Goal: Submit feedback/report problem: Submit feedback/report problem

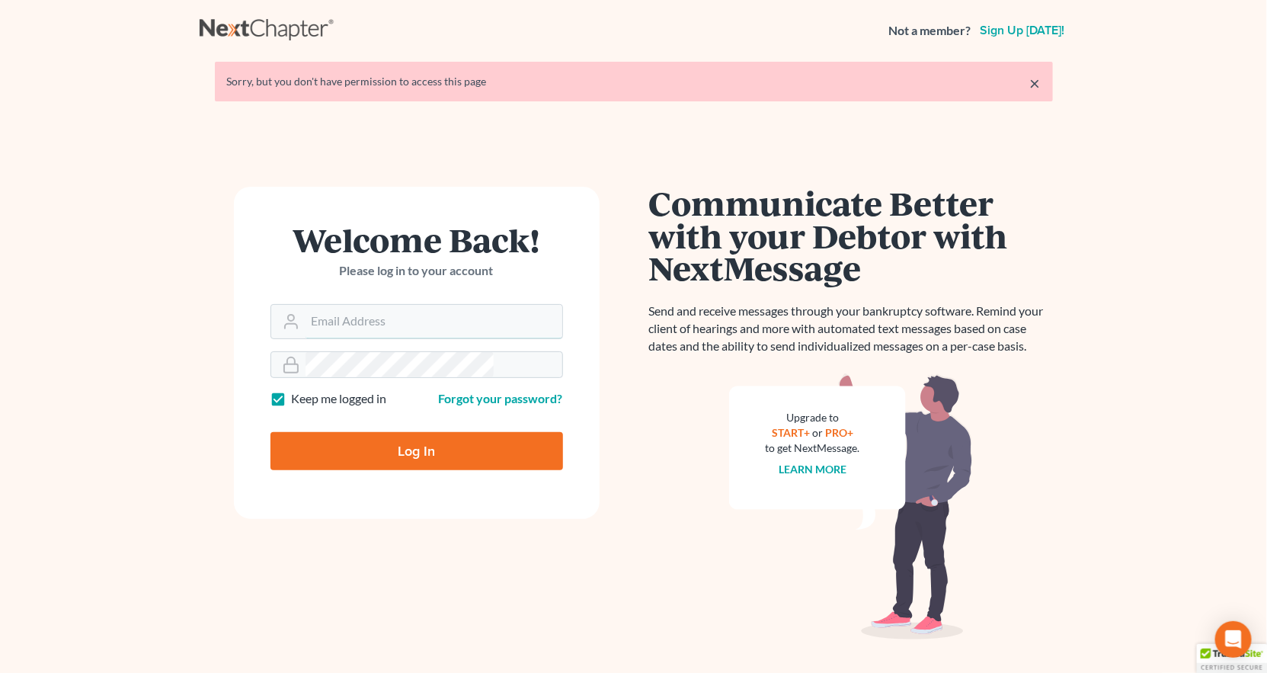
click at [356, 305] on input "Email Address" at bounding box center [433, 322] width 257 height 34
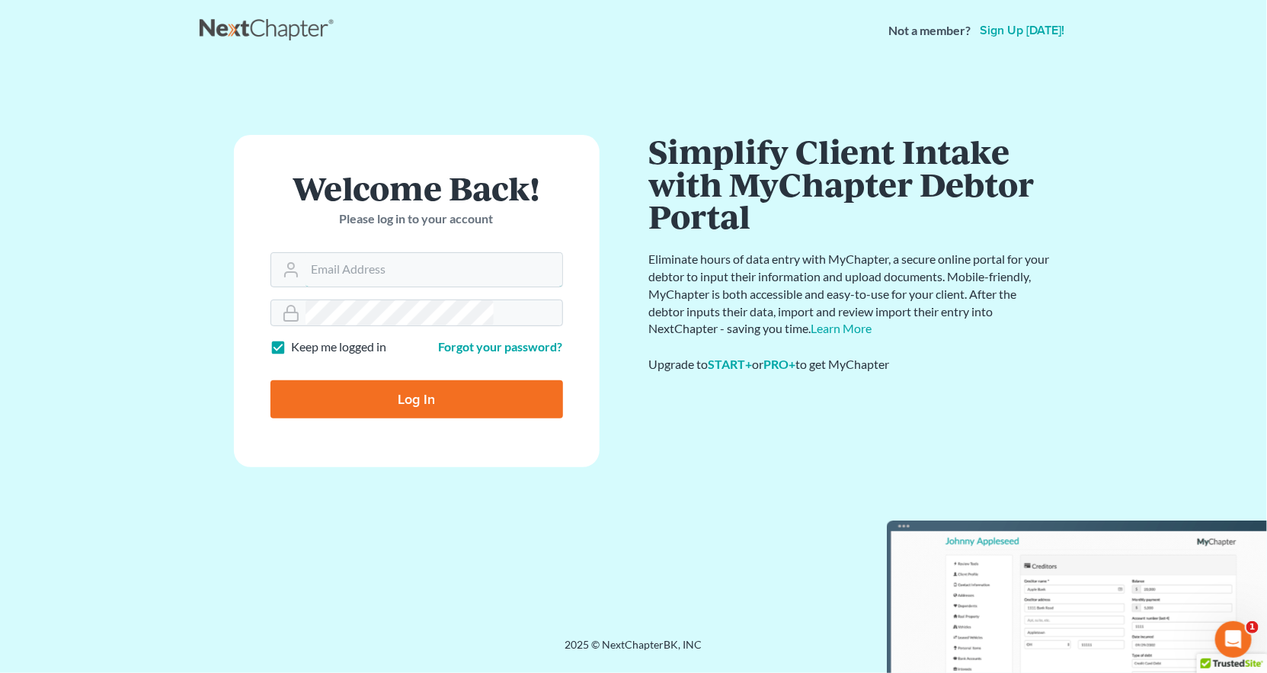
type input "[PERSON_NAME][EMAIL_ADDRESS][DOMAIN_NAME]"
click at [387, 380] on input "Log In" at bounding box center [416, 399] width 292 height 38
type input "Thinking..."
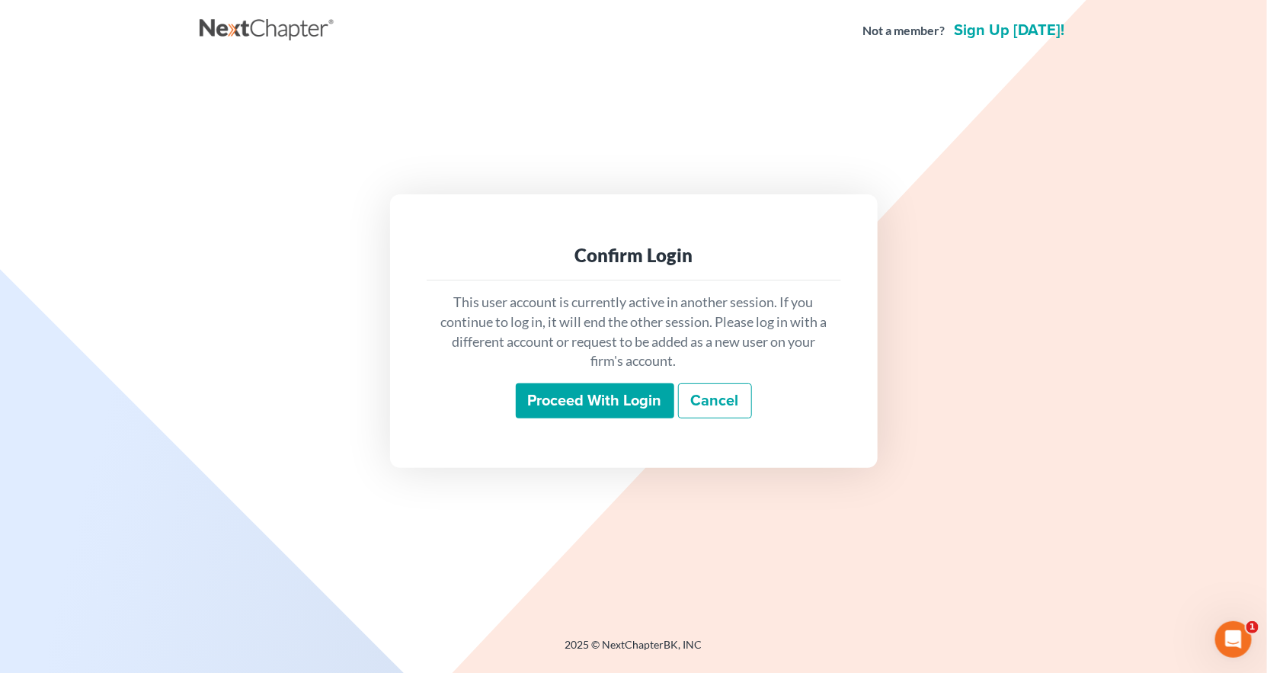
click at [602, 383] on input "Proceed with login" at bounding box center [595, 400] width 158 height 35
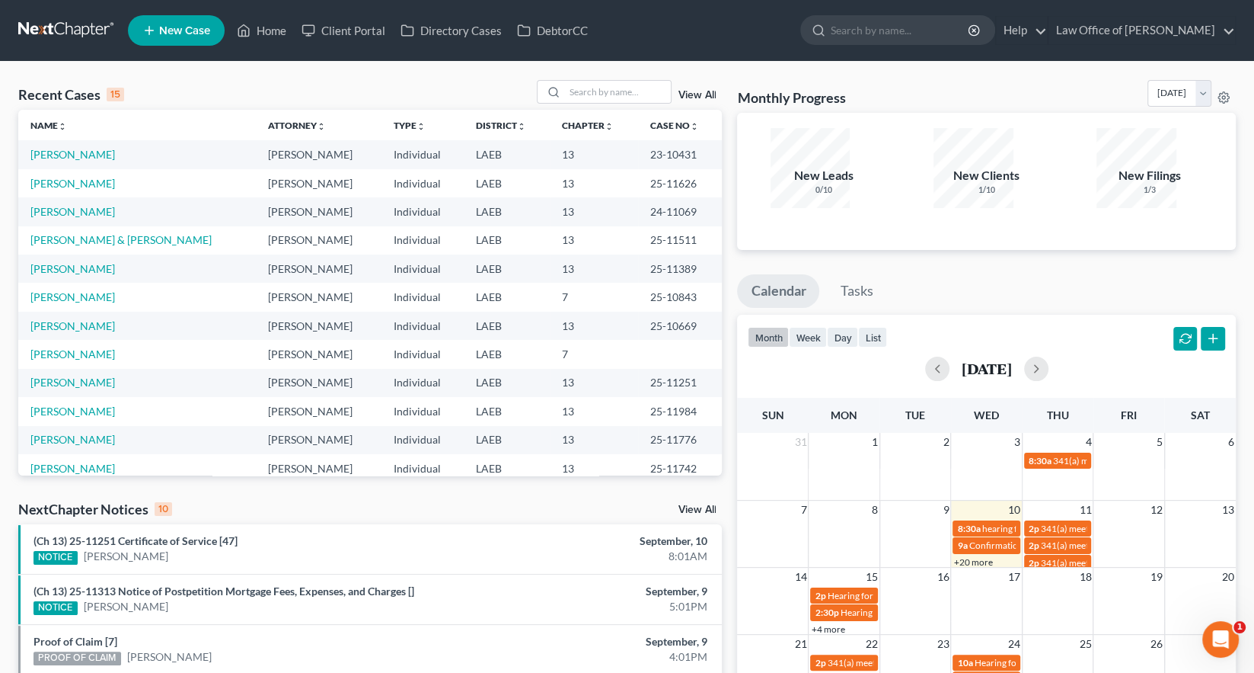
scroll to position [121, 0]
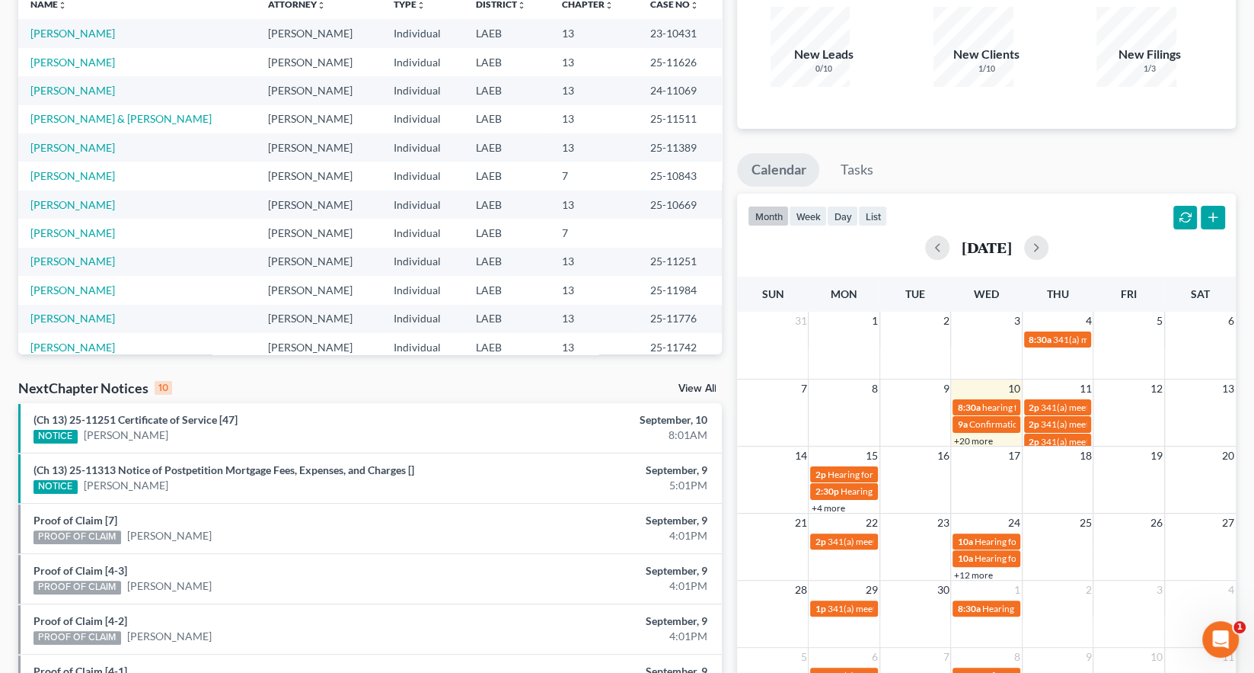
click at [972, 569] on link "+12 more" at bounding box center [973, 574] width 39 height 11
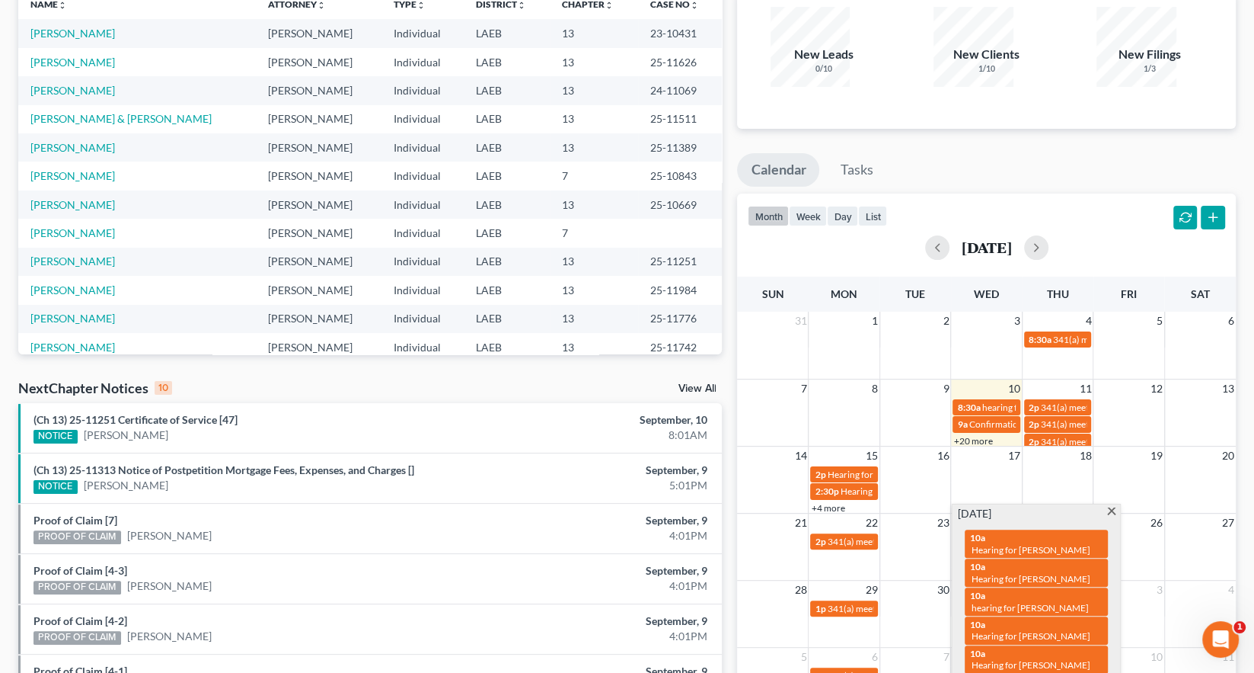
click at [970, 435] on link "+20 more" at bounding box center [973, 440] width 39 height 11
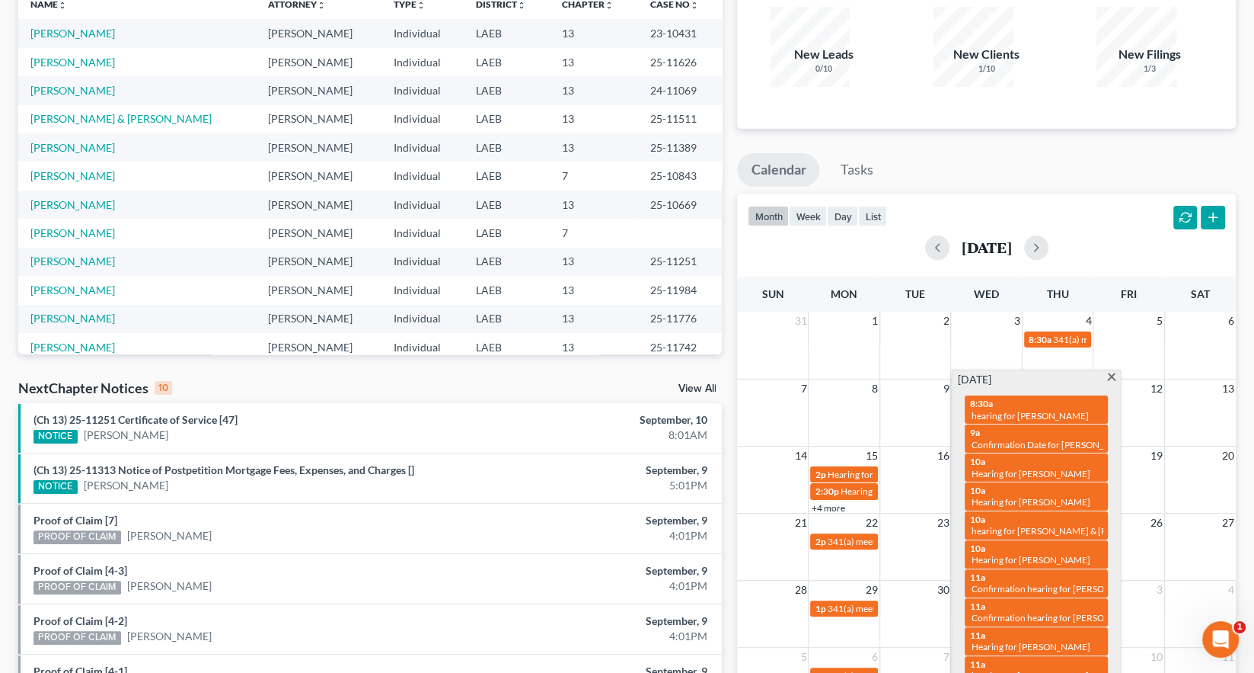
click at [856, 647] on div "Monthly Progress Bankruptcy Bankruptcy [DATE] [DATE] [DATE] [DATE] [DATE] [DATE…" at bounding box center [987, 452] width 514 height 986
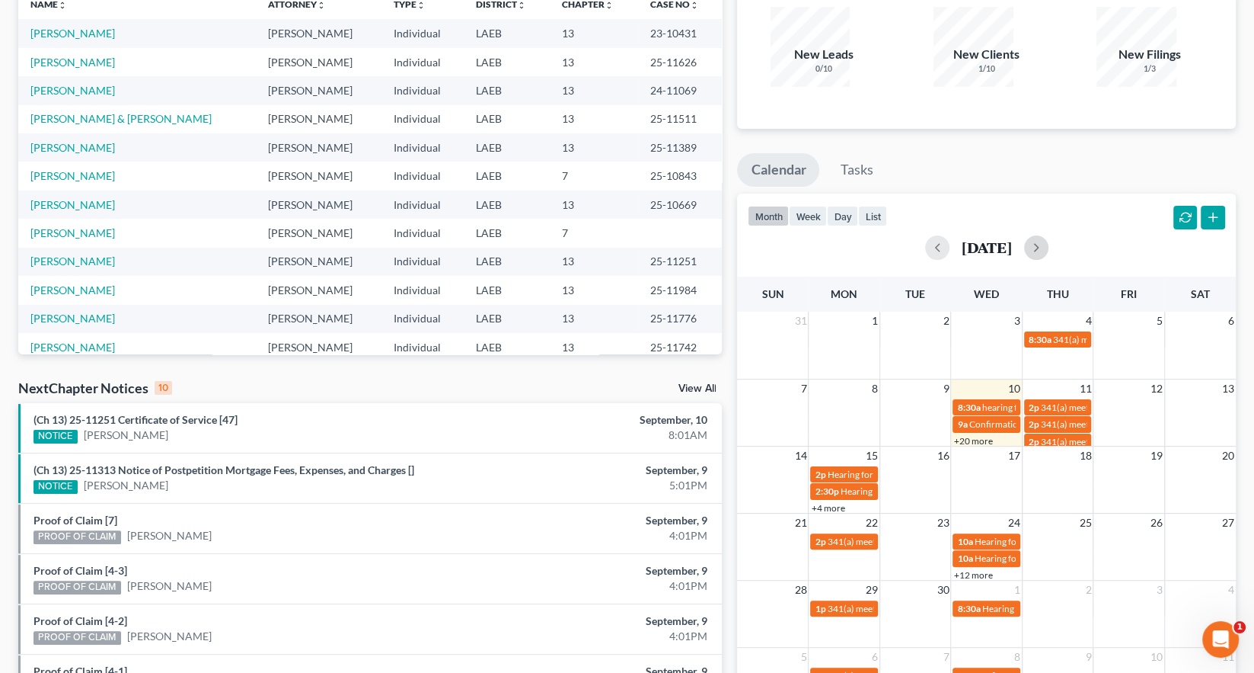
click at [1049, 235] on button "button" at bounding box center [1036, 247] width 24 height 24
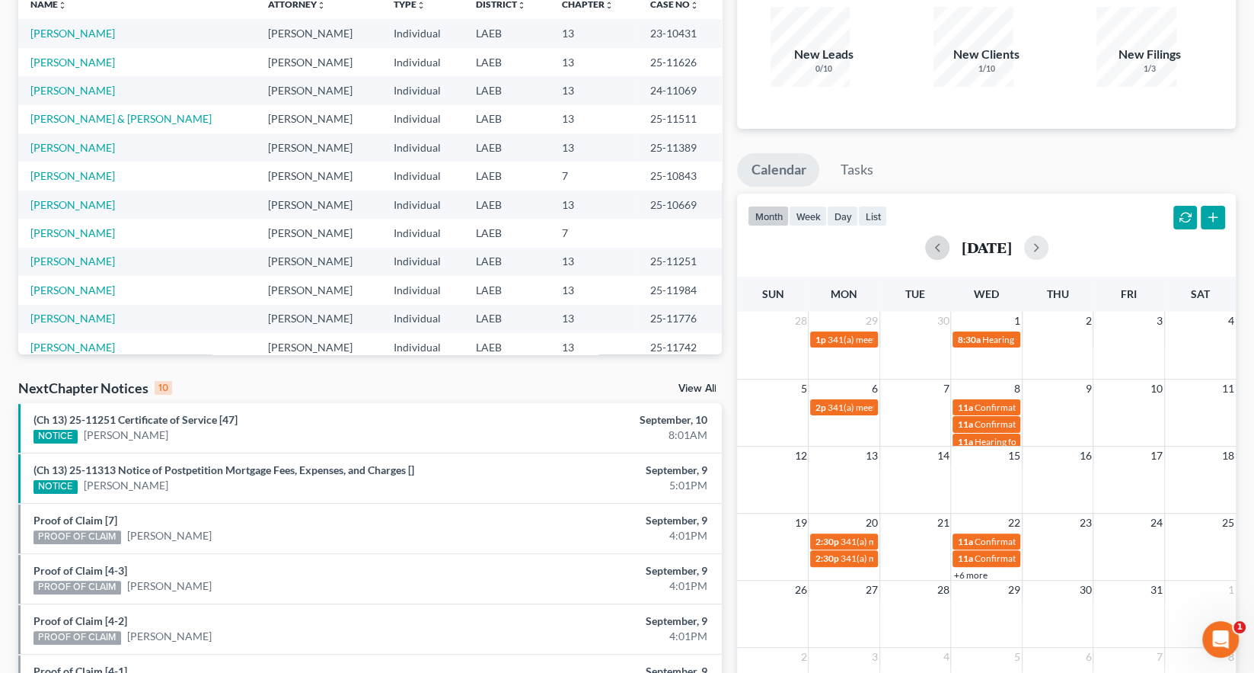
click at [929, 235] on button "button" at bounding box center [937, 247] width 24 height 24
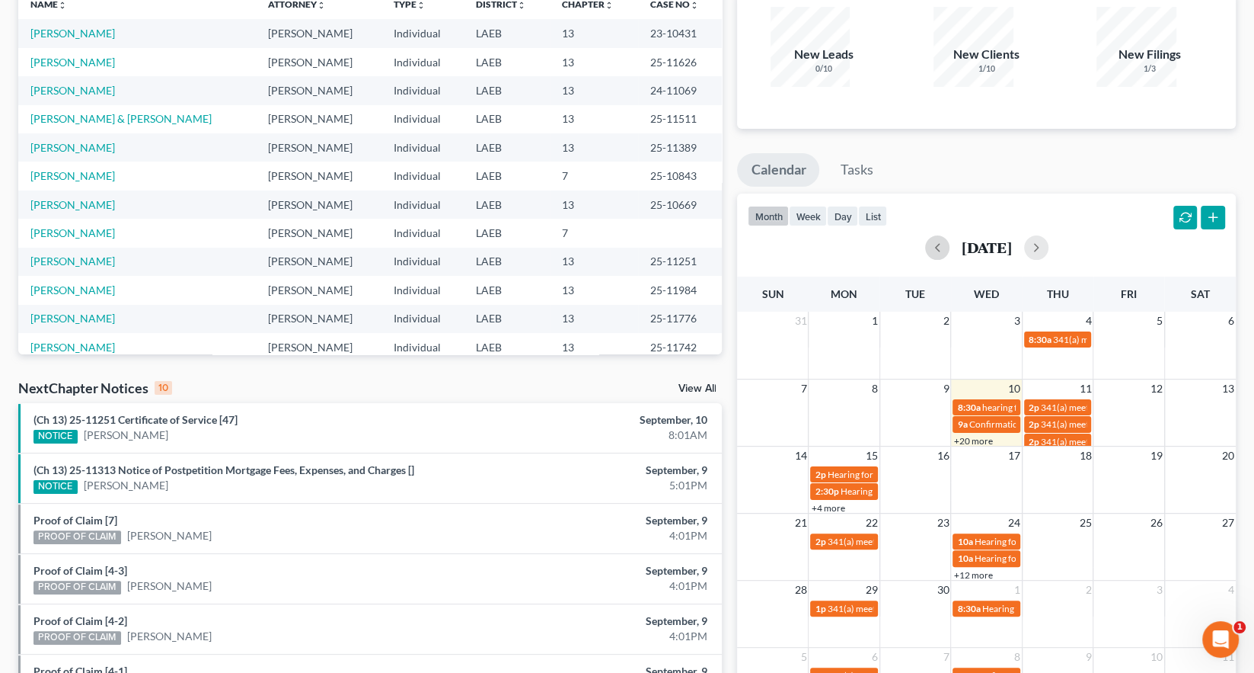
scroll to position [0, 0]
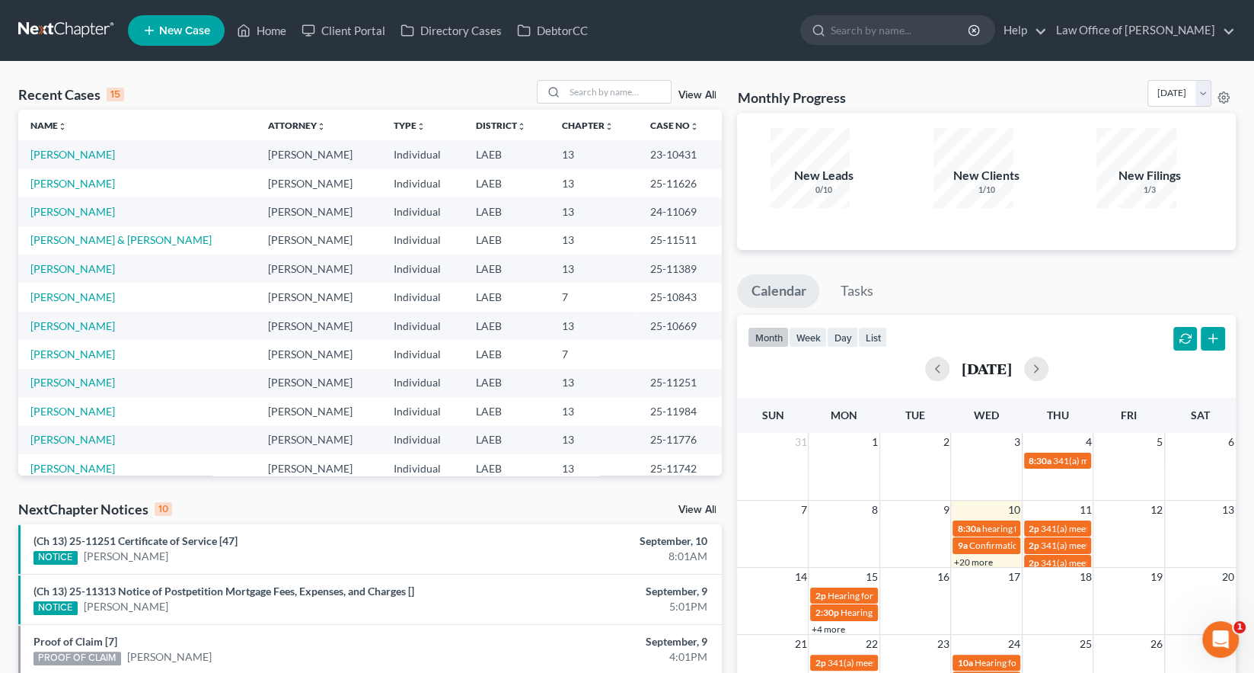
click at [1220, 638] on icon "Open Intercom Messenger" at bounding box center [1221, 639] width 25 height 25
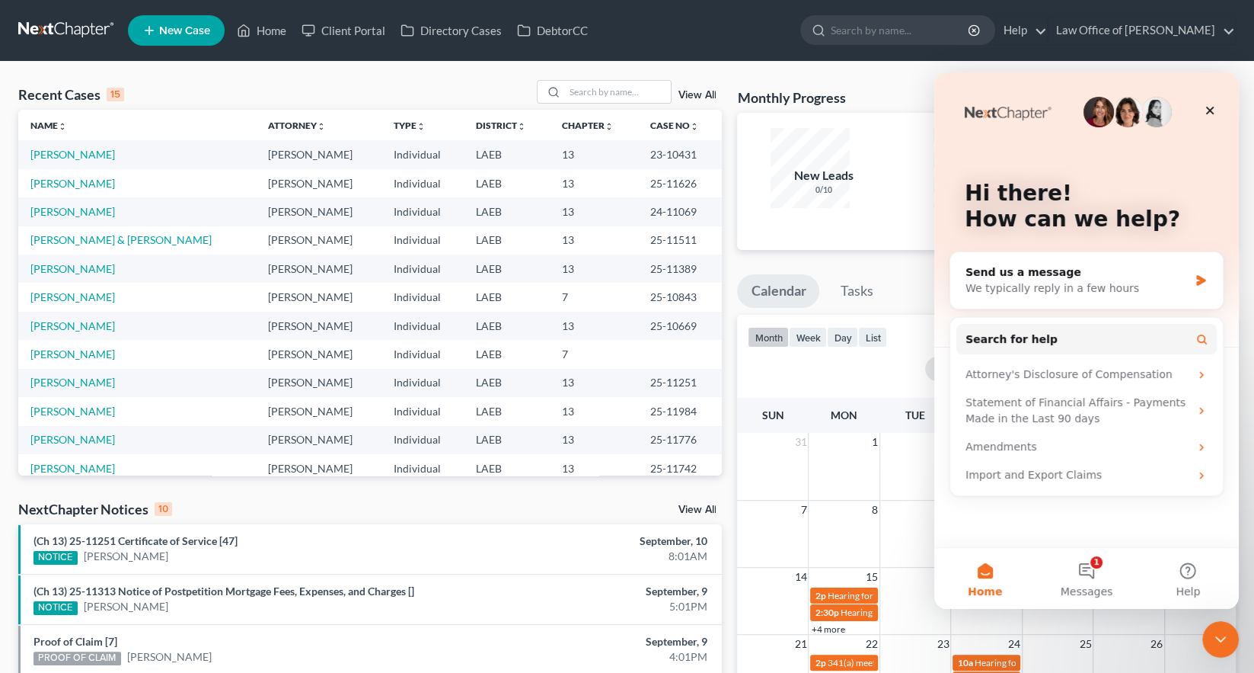
click at [1085, 576] on button "1 Messages" at bounding box center [1086, 578] width 101 height 61
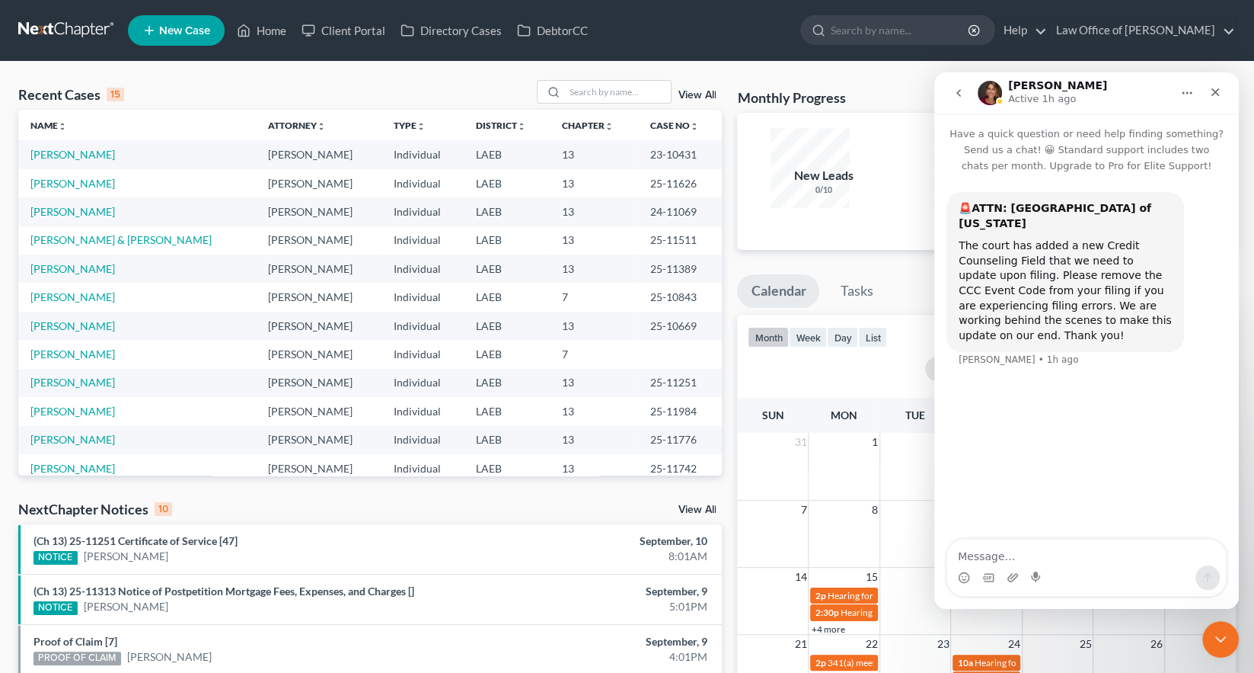
click at [1213, 101] on div "Close" at bounding box center [1215, 91] width 27 height 27
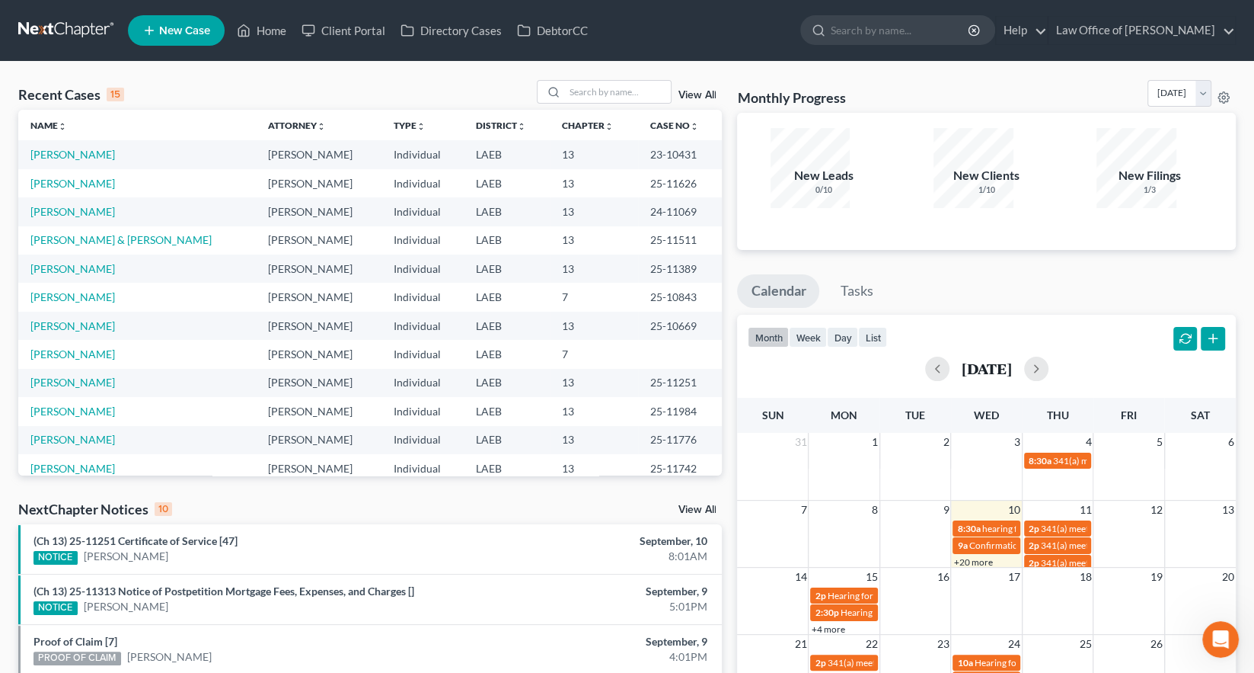
click at [1213, 647] on div "Open Intercom Messenger" at bounding box center [1221, 639] width 50 height 50
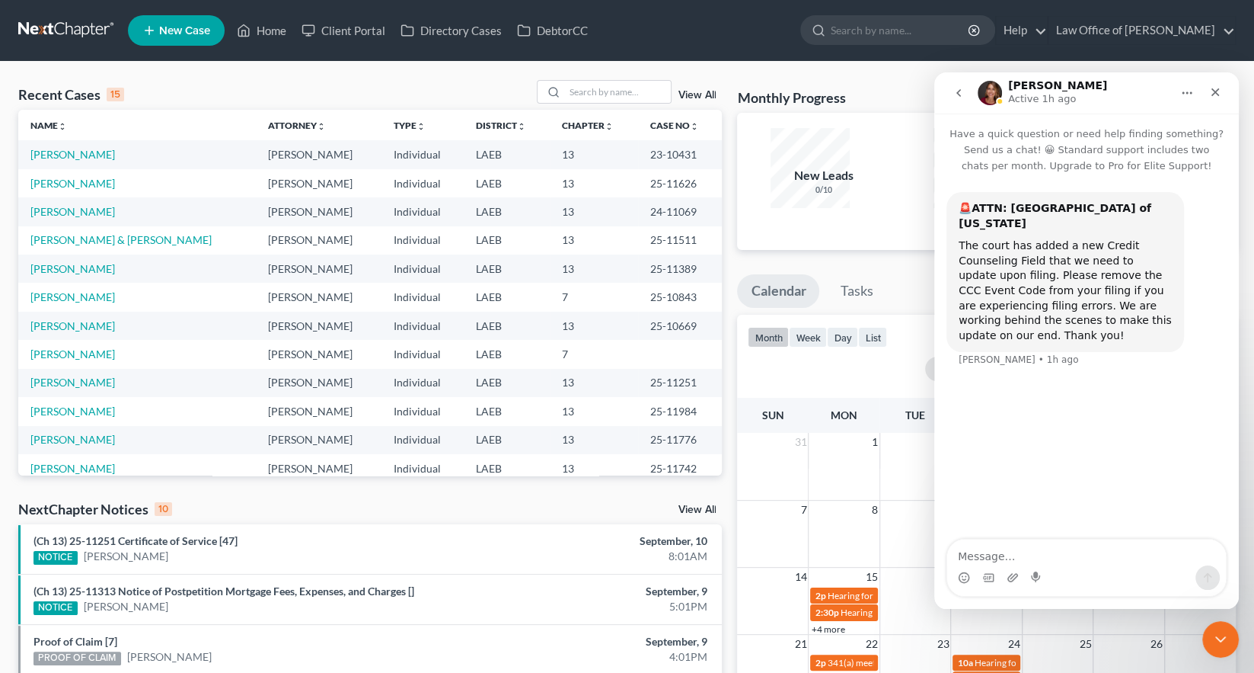
click at [958, 94] on icon "go back" at bounding box center [959, 93] width 5 height 8
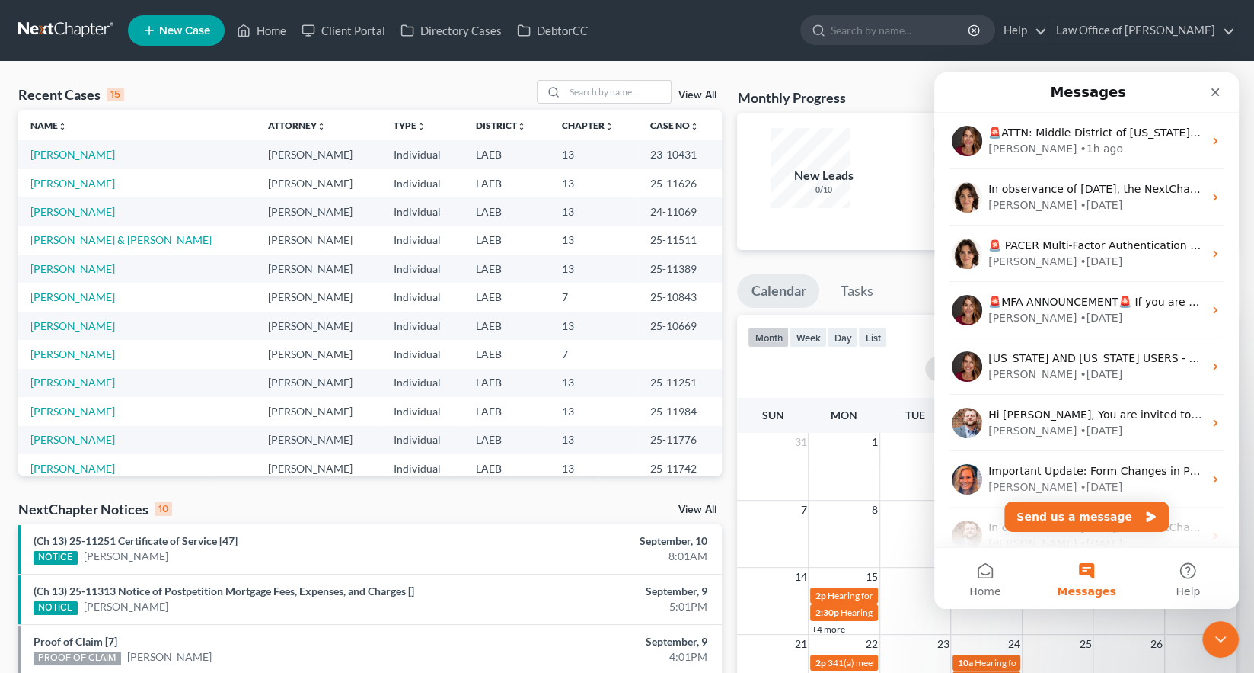
click at [1176, 571] on button "Help" at bounding box center [1188, 578] width 101 height 61
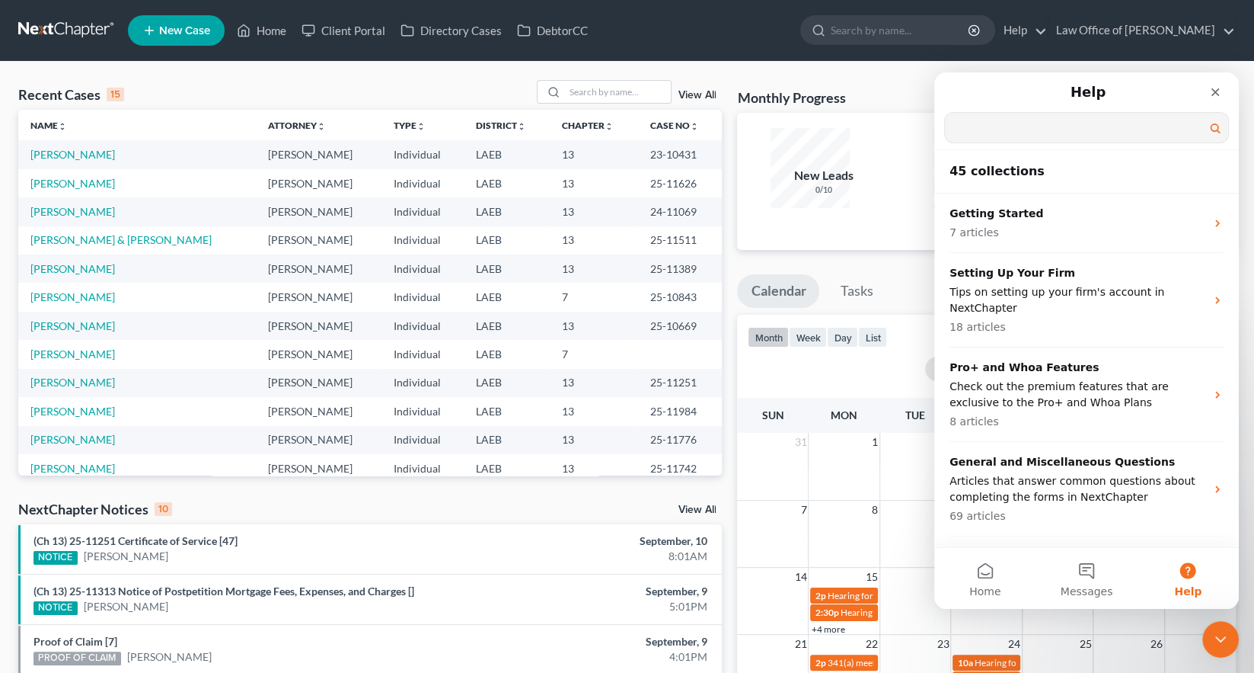
click at [1079, 125] on input "Search for help" at bounding box center [1086, 128] width 283 height 30
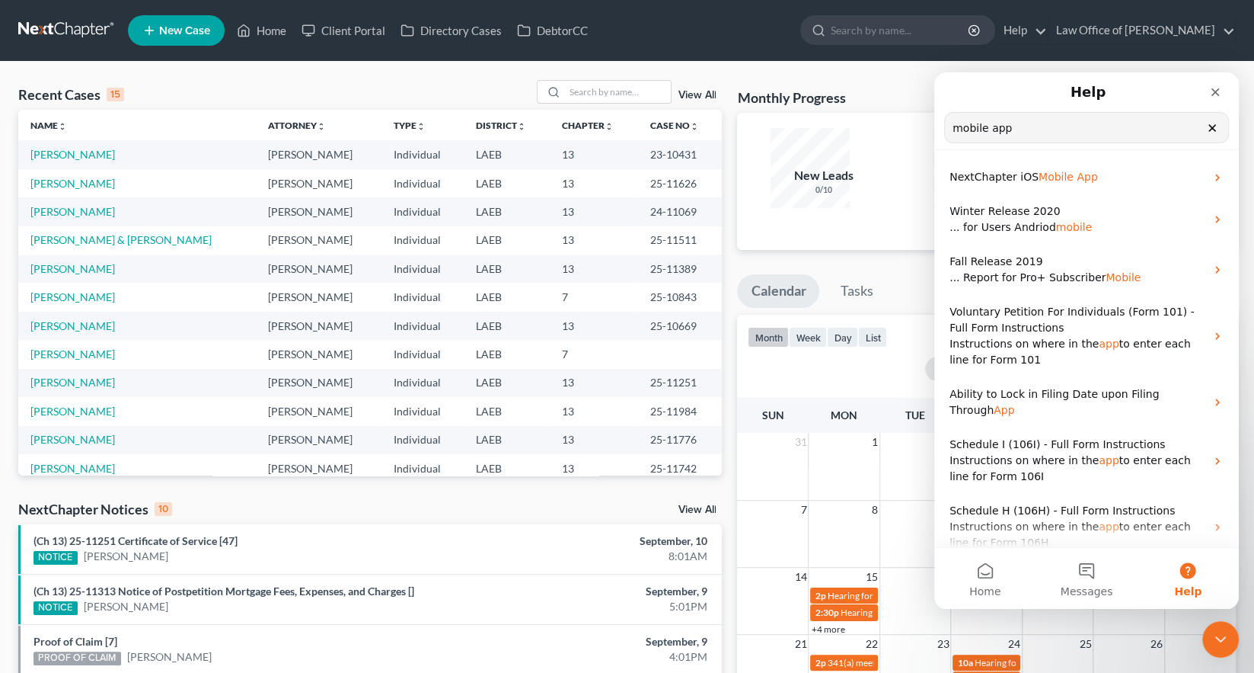
type input "mobile app"
click at [1048, 177] on span "Mobile" at bounding box center [1056, 177] width 35 height 12
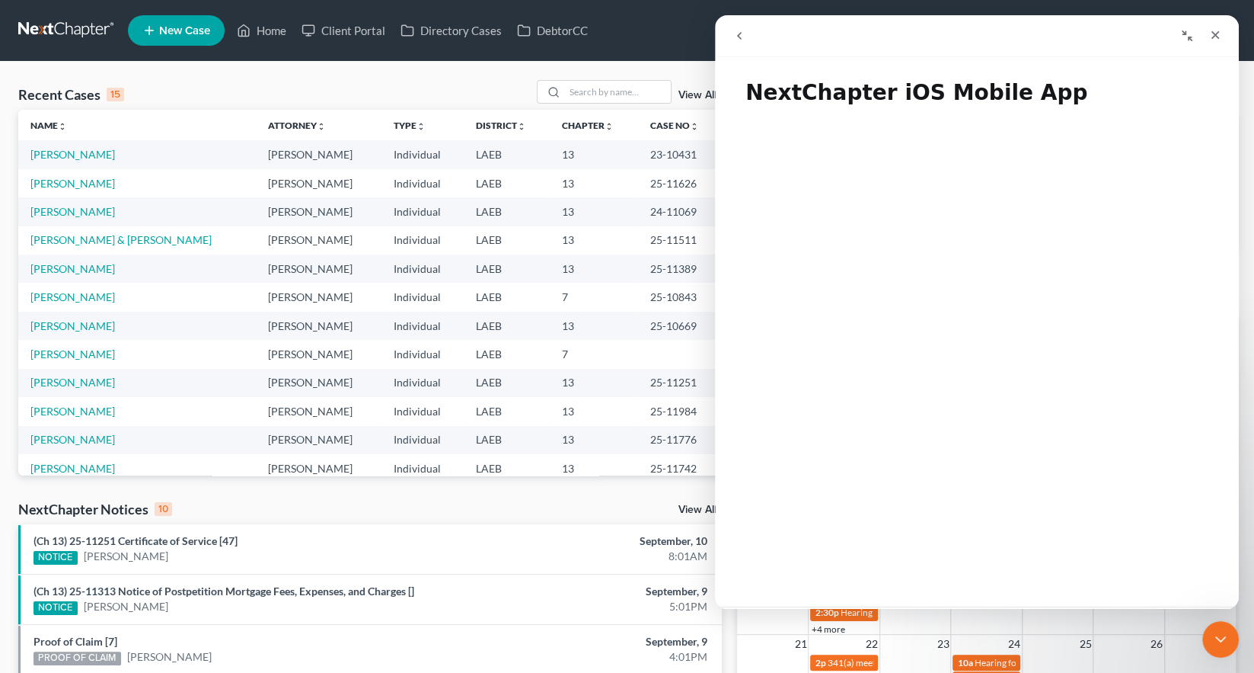
click at [737, 40] on icon "go back" at bounding box center [739, 36] width 12 height 12
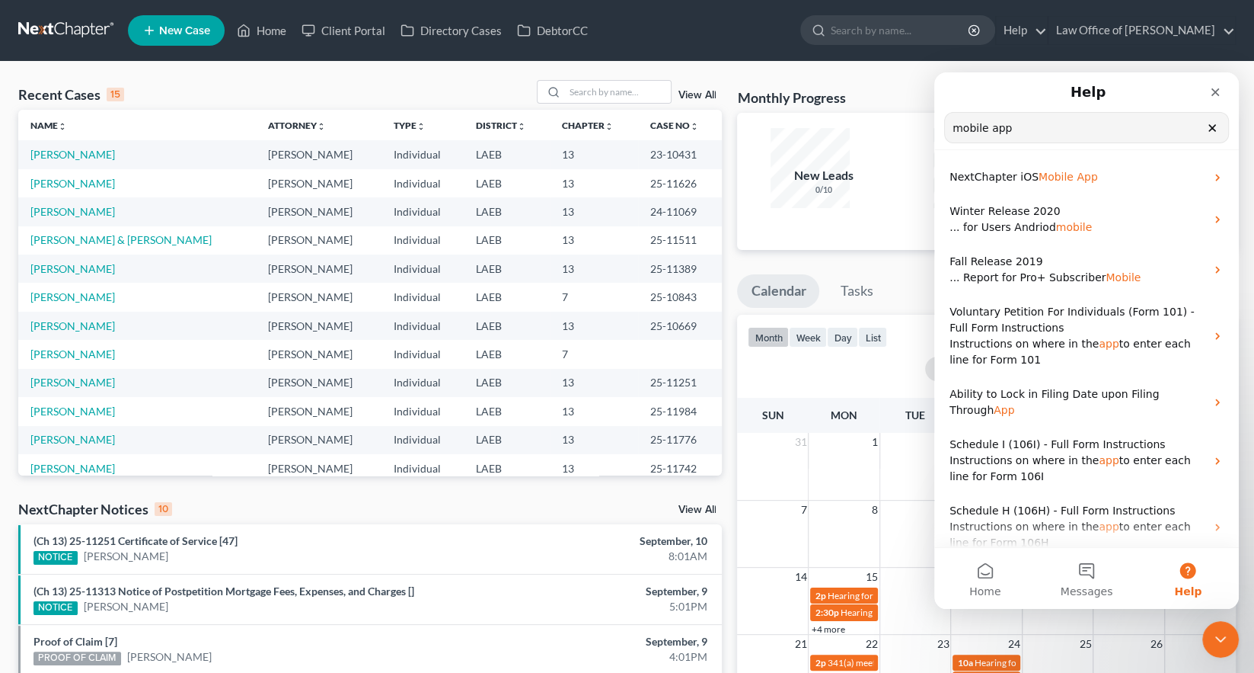
click at [1090, 587] on span "Messages" at bounding box center [1087, 591] width 53 height 11
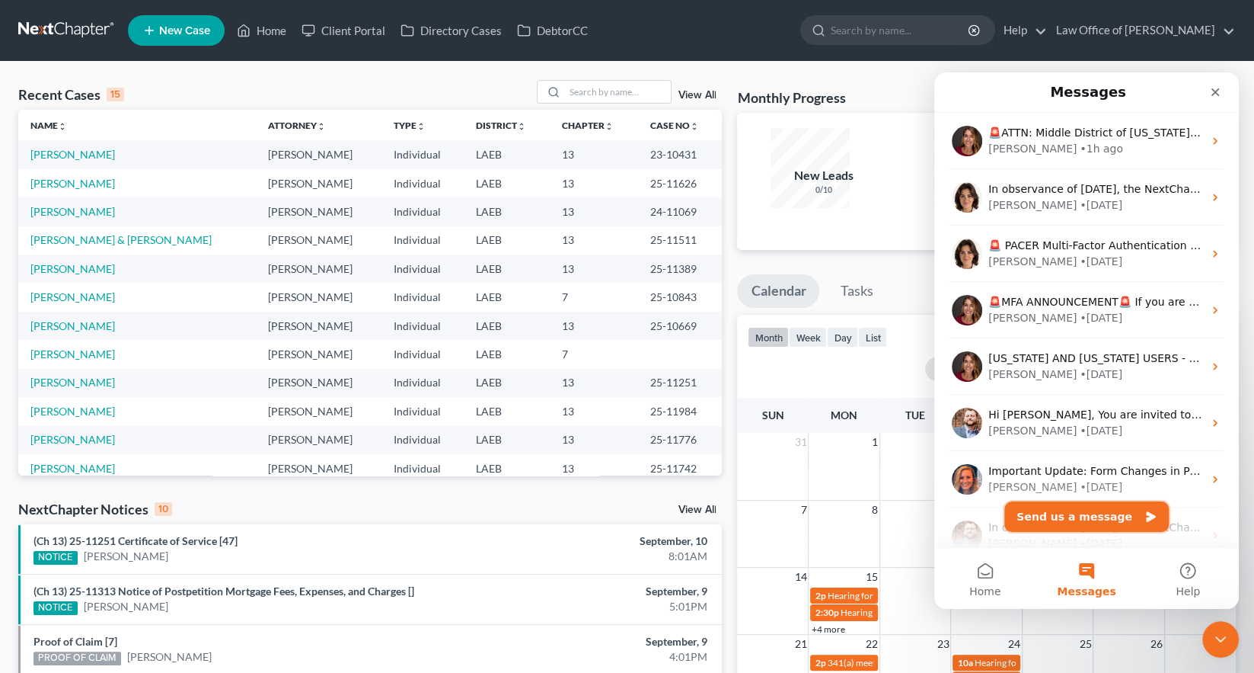
click at [1095, 525] on button "Send us a message" at bounding box center [1087, 516] width 165 height 30
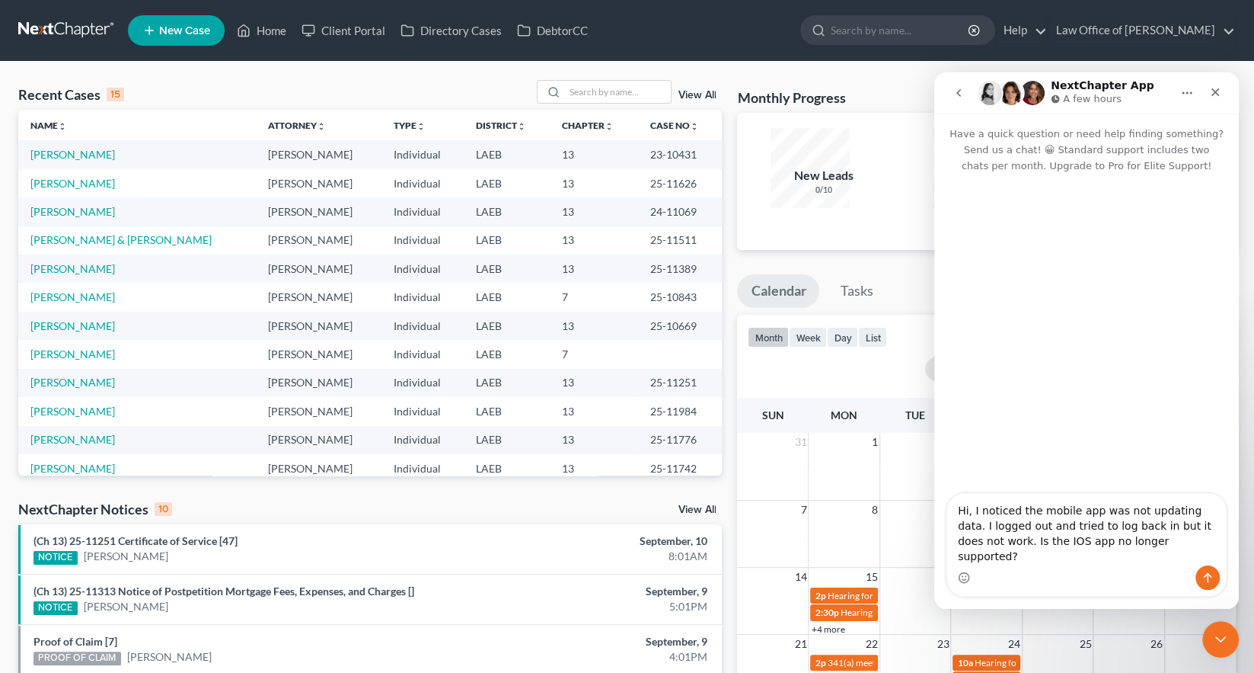
type textarea "Hi, I noticed the mobile app was not updating data. I logged out and tried to l…"
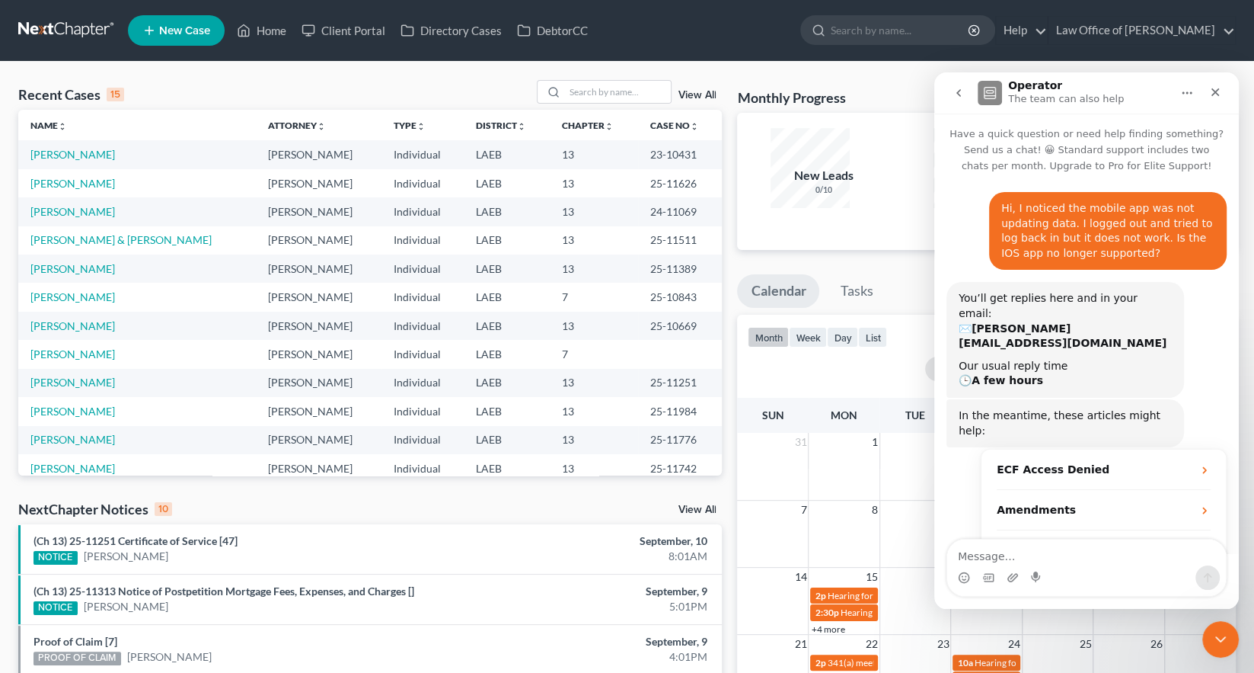
scroll to position [55, 0]
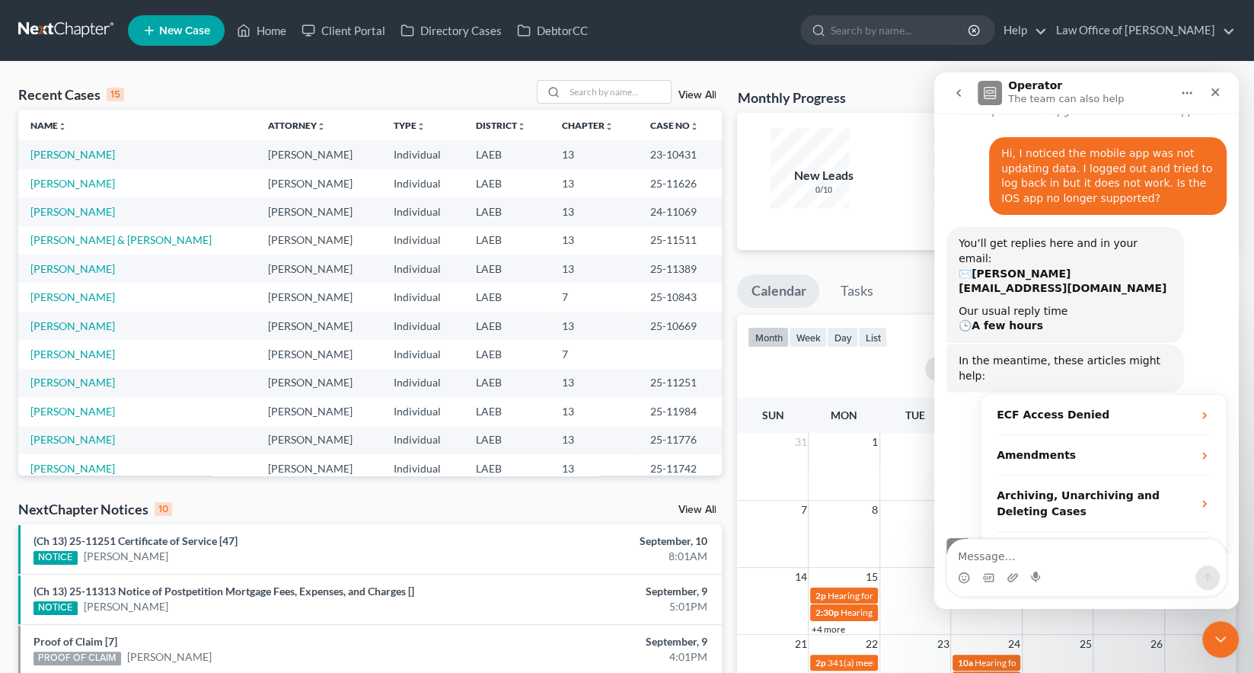
click at [1214, 94] on icon "Close" at bounding box center [1216, 92] width 12 height 12
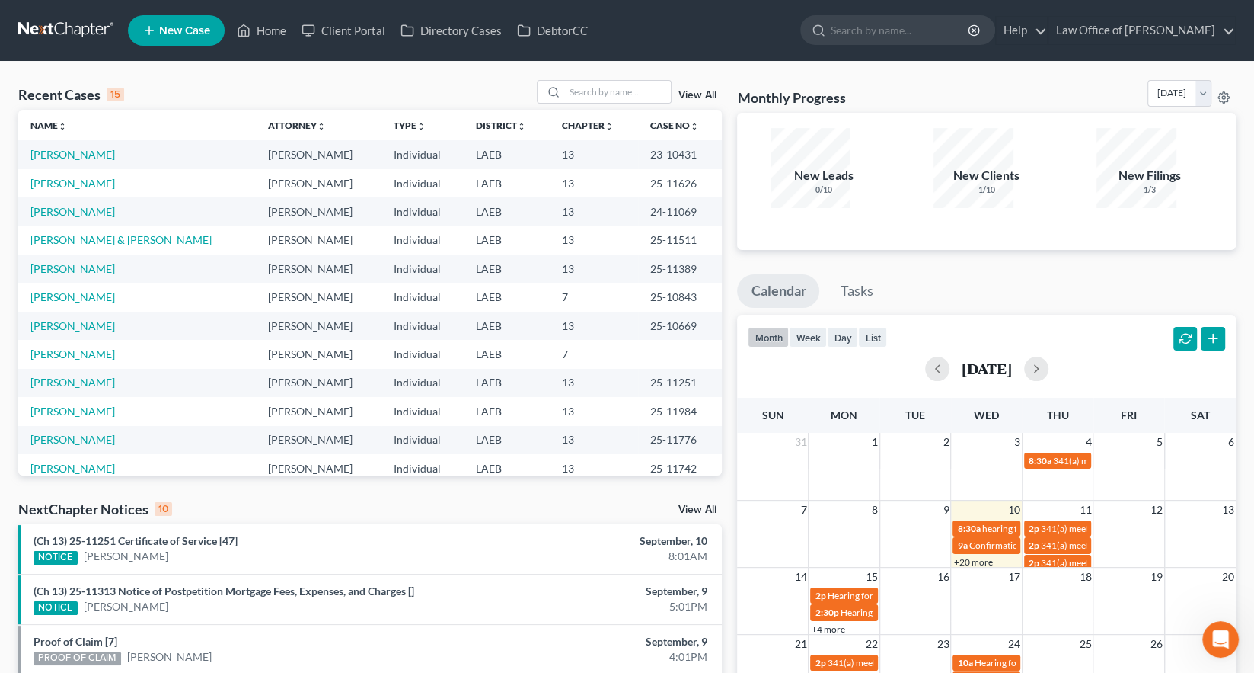
scroll to position [78, 0]
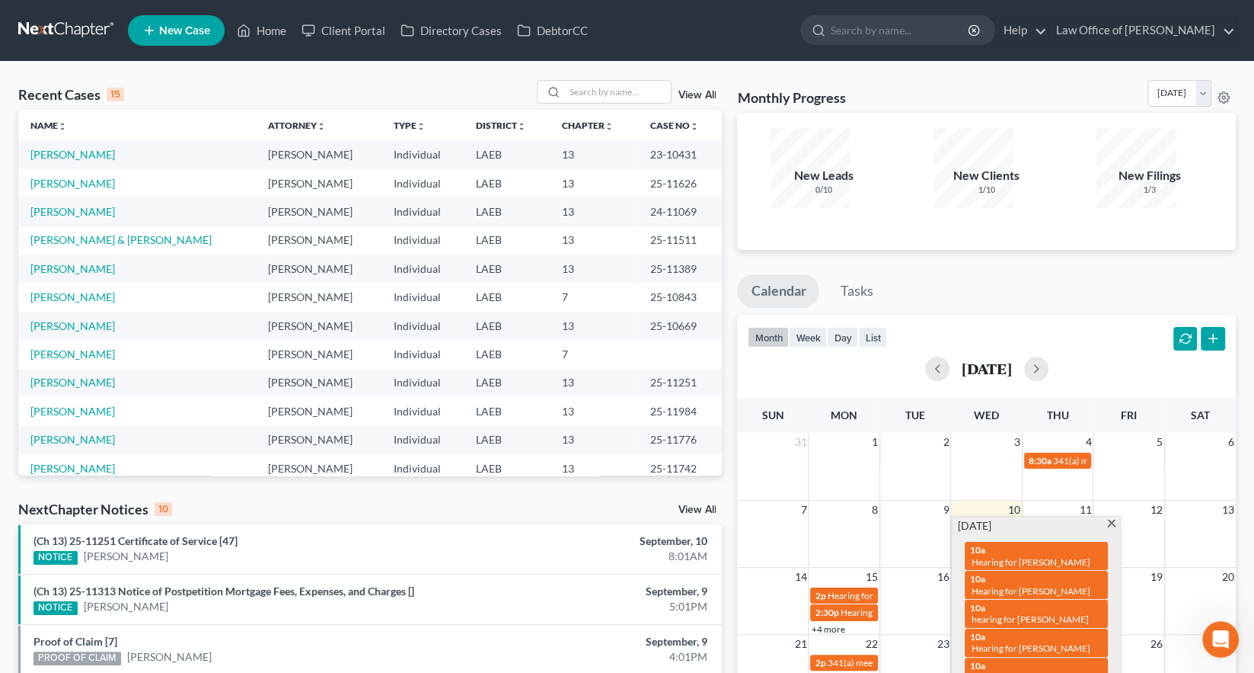
scroll to position [1, 0]
